Goal: Information Seeking & Learning: Learn about a topic

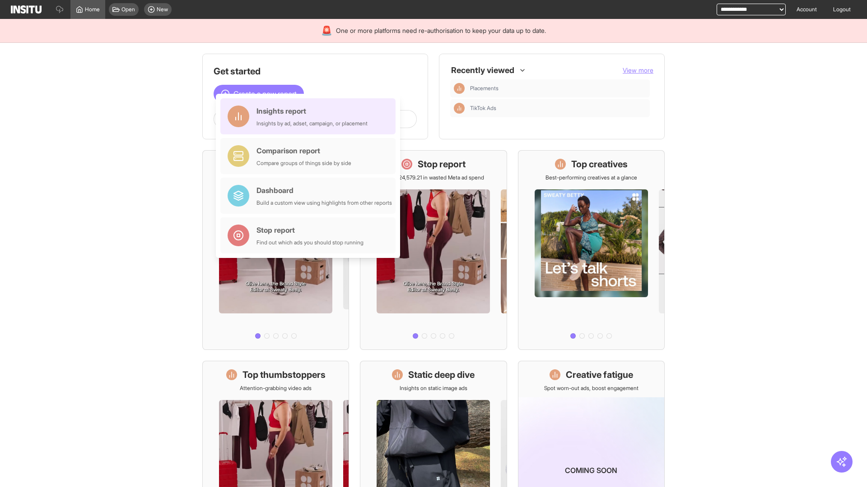
click at [310, 116] on div "Insights report Insights by ad, adset, campaign, or placement" at bounding box center [311, 117] width 111 height 22
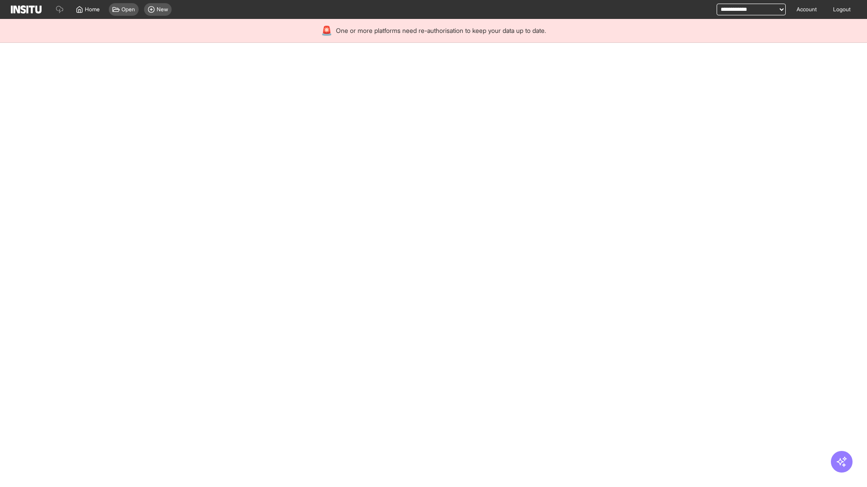
select select "**"
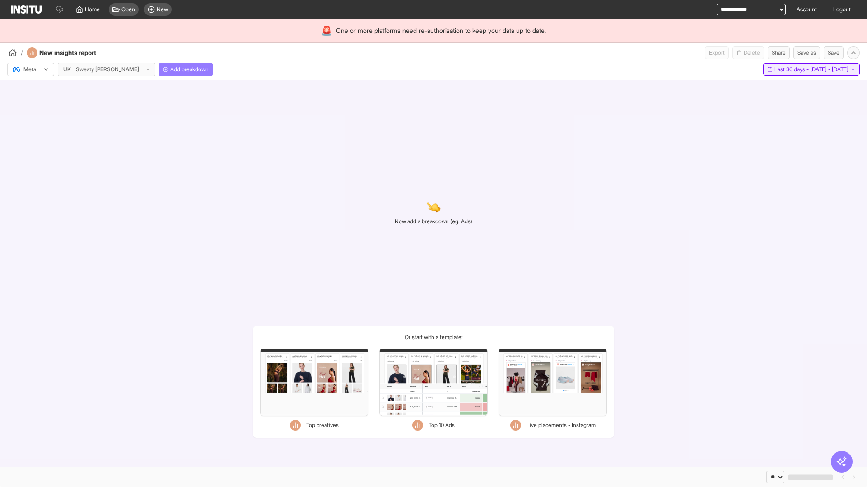
click at [790, 70] on span "Last 30 days - [DATE] - [DATE]" at bounding box center [811, 69] width 74 height 7
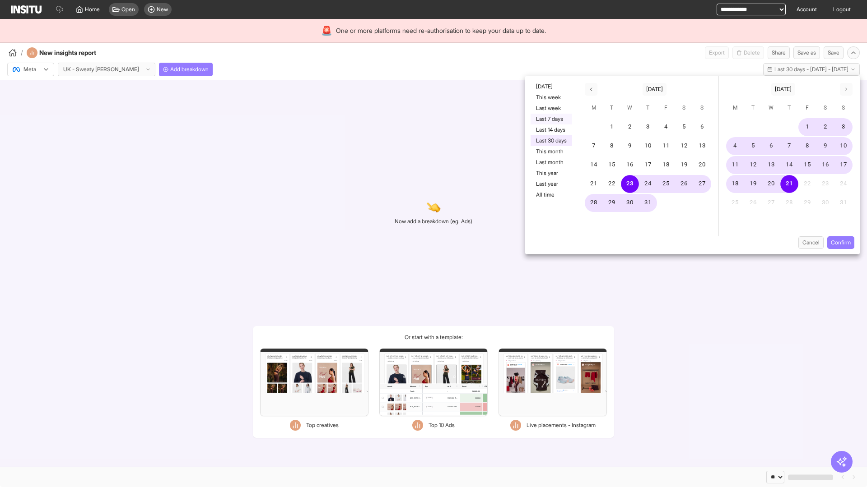
click at [550, 119] on button "Last 7 days" at bounding box center [551, 119] width 42 height 11
